Goal: Complete application form

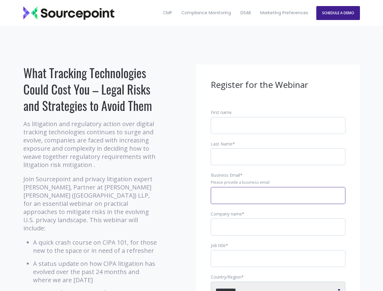
click at [278, 200] on input "Business Email *" at bounding box center [278, 195] width 135 height 17
